Goal: Transaction & Acquisition: Book appointment/travel/reservation

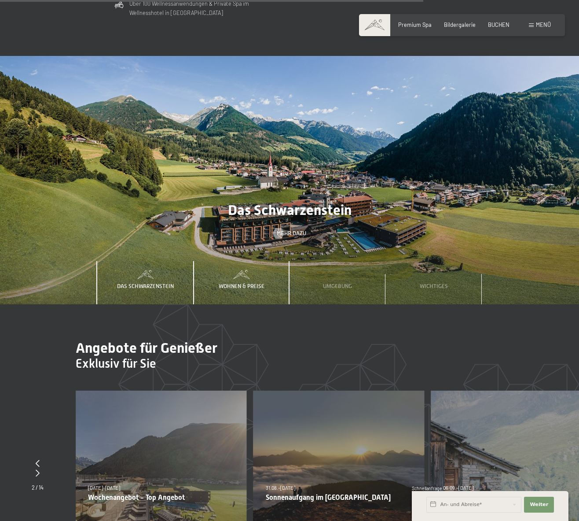
scroll to position [2427, 0]
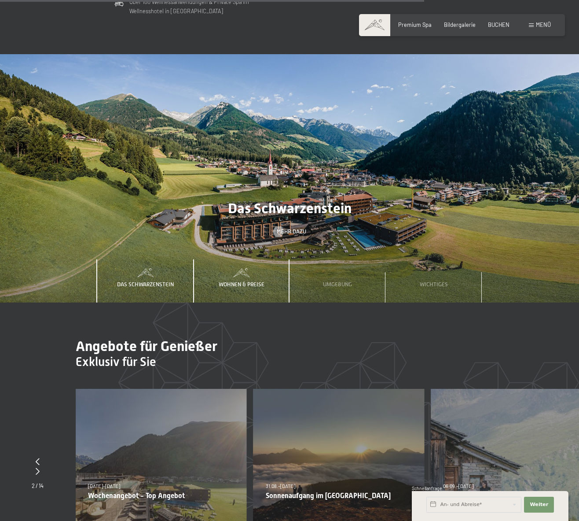
click at [243, 259] on div "Wohnen & Preise" at bounding box center [241, 280] width 56 height 43
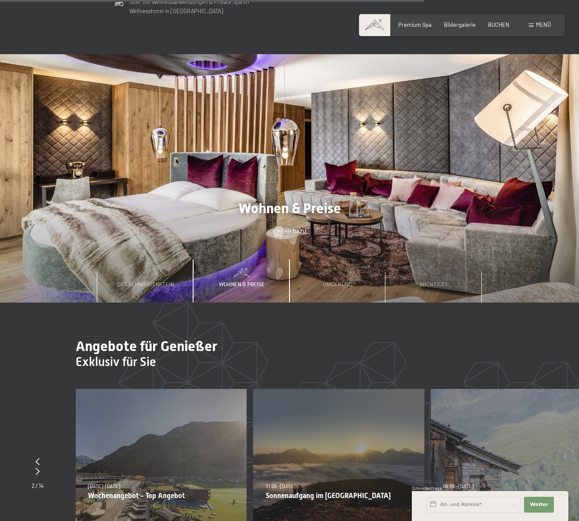
click at [250, 264] on div "Wohnen & Preise" at bounding box center [241, 280] width 56 height 43
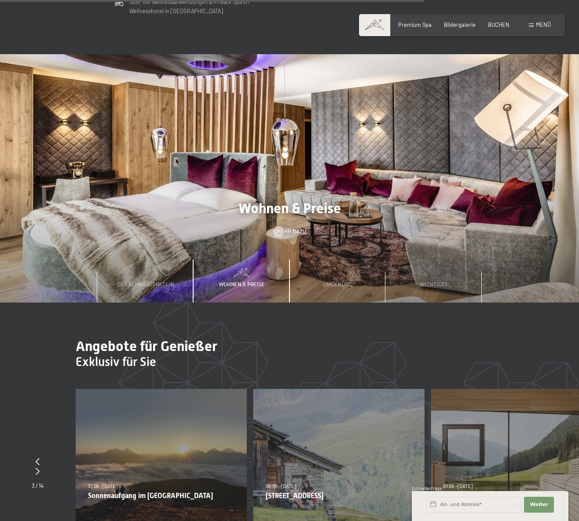
click at [256, 281] on span "Wohnen & Preise" at bounding box center [242, 284] width 46 height 7
click at [257, 281] on span "Wohnen & Preise" at bounding box center [242, 284] width 46 height 7
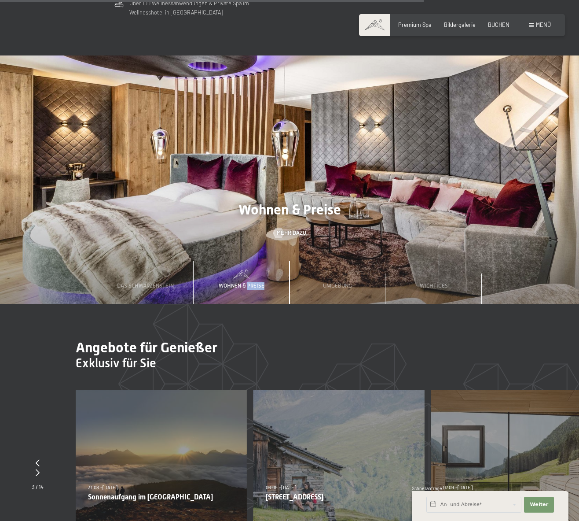
click at [256, 282] on span "Wohnen & Preise" at bounding box center [242, 285] width 46 height 7
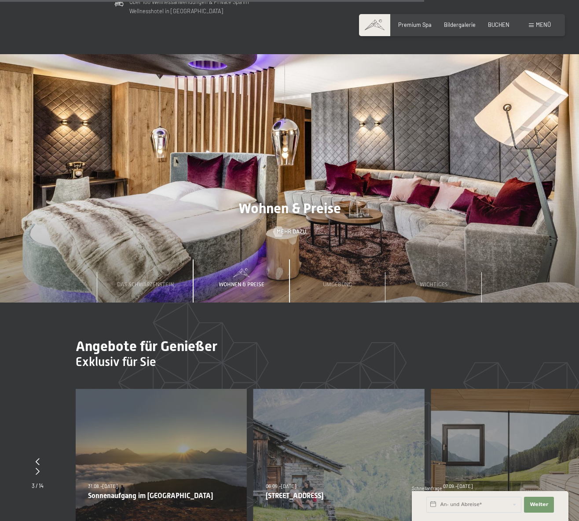
click at [235, 281] on span "Wohnen & Preise" at bounding box center [242, 284] width 46 height 7
click at [290, 227] on span "Mehr dazu" at bounding box center [300, 231] width 29 height 8
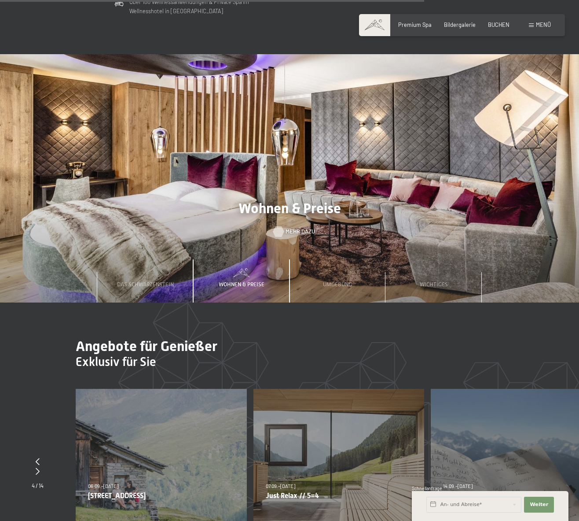
scroll to position [0, 0]
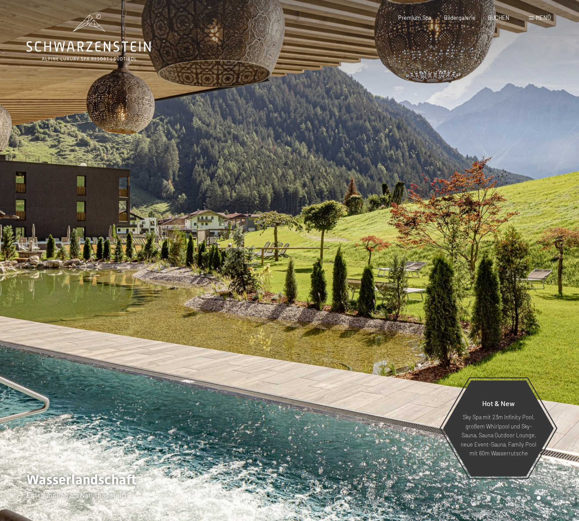
click at [495, 22] on div "Buchen Anfragen Premium Spa Bildergalerie BUCHEN Menü DE IT EN Gutschein Bilder…" at bounding box center [462, 18] width 178 height 8
click at [497, 21] on div "Premium Spa Bildergalerie BUCHEN" at bounding box center [447, 18] width 149 height 8
click at [497, 17] on span "BUCHEN" at bounding box center [499, 16] width 22 height 7
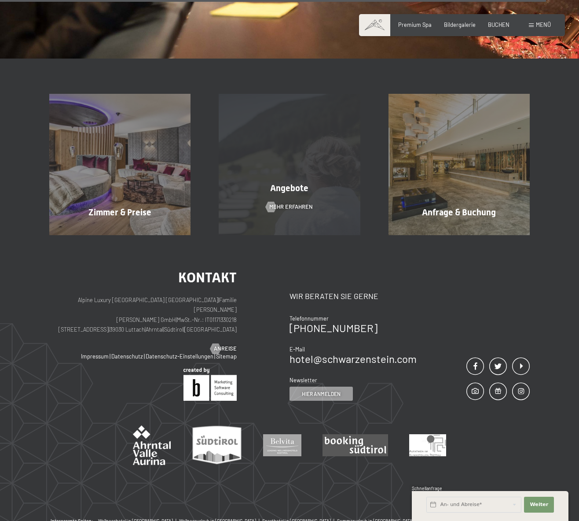
scroll to position [1104, 0]
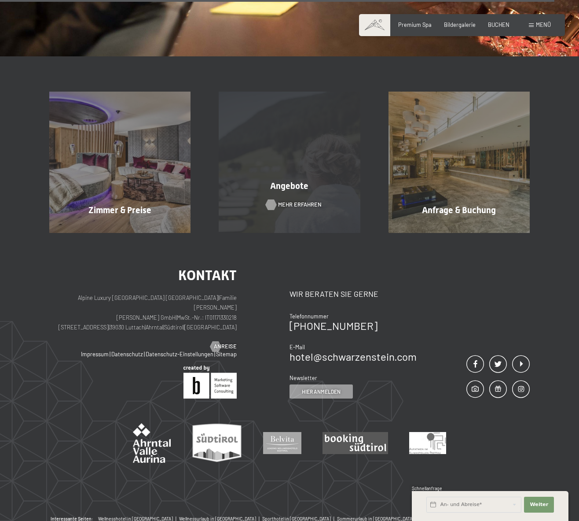
click at [290, 201] on span "Mehr erfahren" at bounding box center [300, 205] width 44 height 8
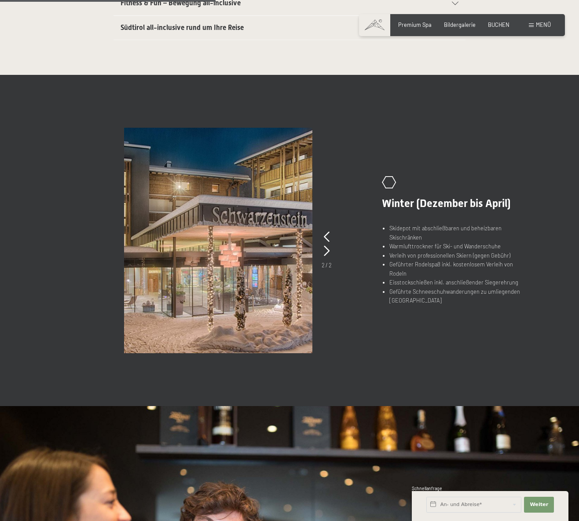
scroll to position [429, 0]
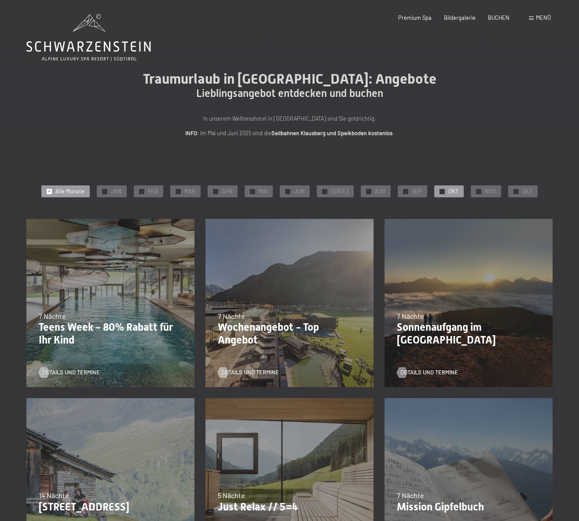
click at [448, 189] on span "OKT" at bounding box center [453, 191] width 10 height 8
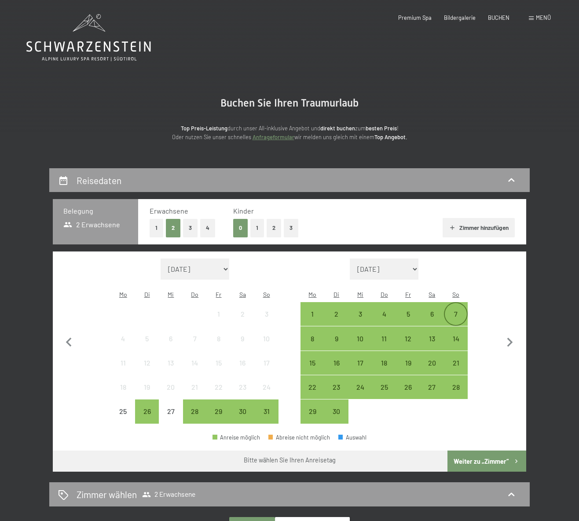
click at [458, 310] on div "7" at bounding box center [456, 321] width 22 height 22
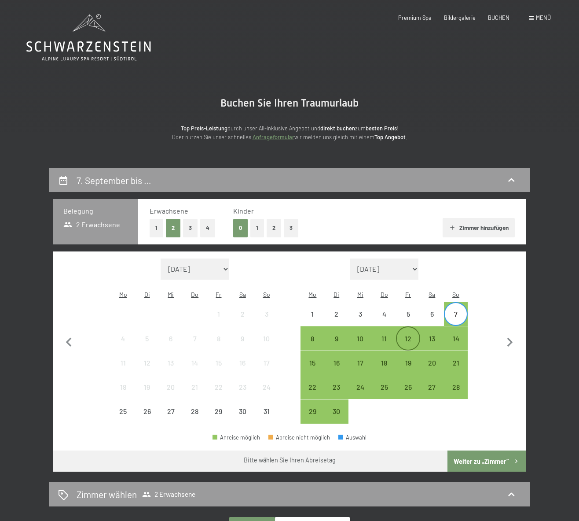
click at [407, 335] on div "12" at bounding box center [408, 346] width 22 height 22
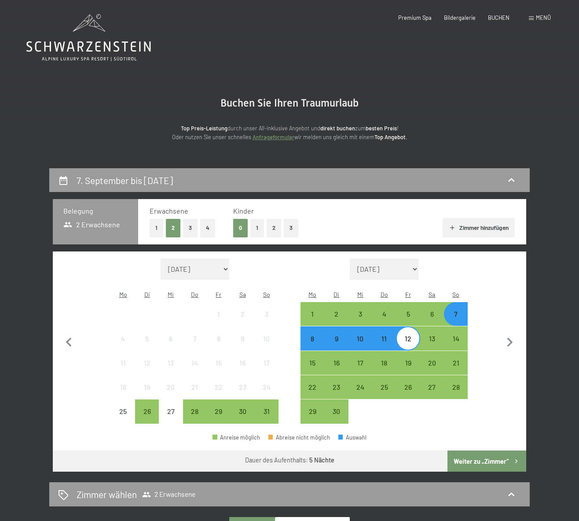
click at [488, 450] on button "Weiter zu „Zimmer“" at bounding box center [487, 460] width 79 height 21
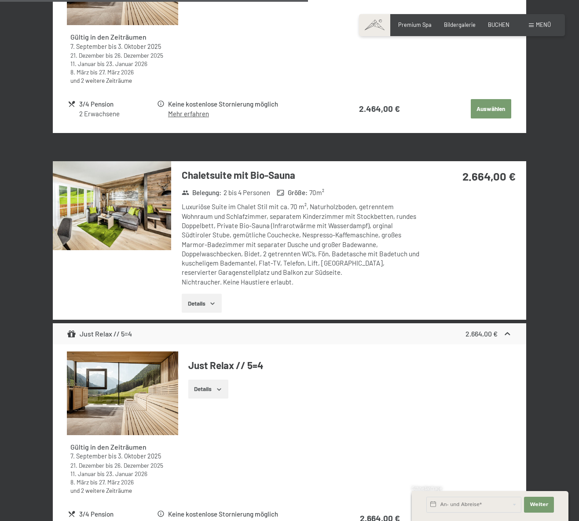
scroll to position [1688, 0]
